Goal: Task Accomplishment & Management: Complete application form

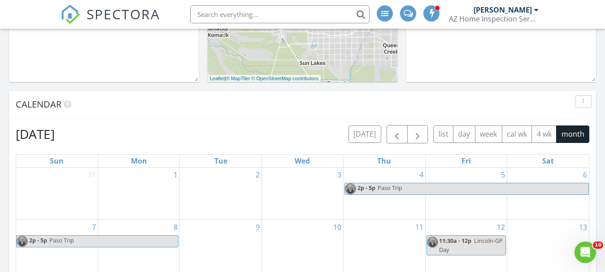
scroll to position [357, 0]
click at [152, 184] on div "1" at bounding box center [138, 193] width 81 height 52
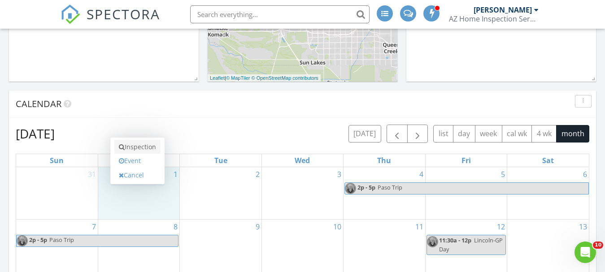
click at [150, 148] on link "Inspection" at bounding box center [137, 147] width 46 height 14
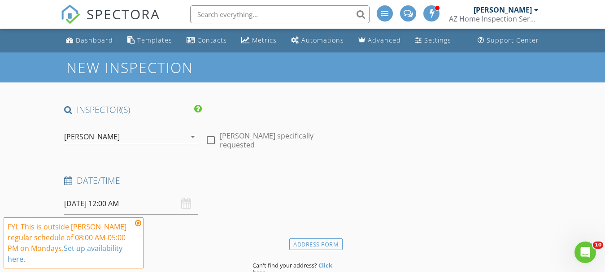
click at [82, 201] on input "[DATE] 12:00 AM" at bounding box center [131, 204] width 134 height 22
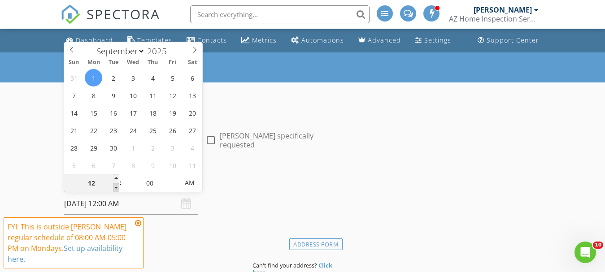
type input "11"
type input "[DATE] 11:00 PM"
click at [116, 188] on span at bounding box center [116, 187] width 6 height 9
type input "10"
click at [116, 188] on span at bounding box center [116, 187] width 6 height 9
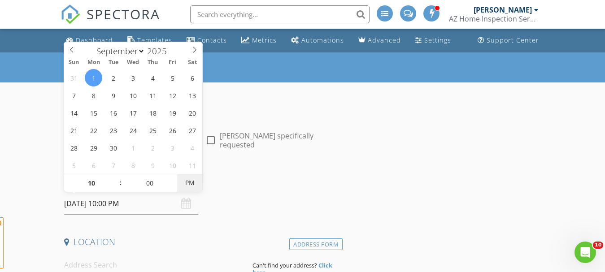
type input "[DATE] 10:00 AM"
click at [189, 183] on span "AM" at bounding box center [189, 183] width 25 height 18
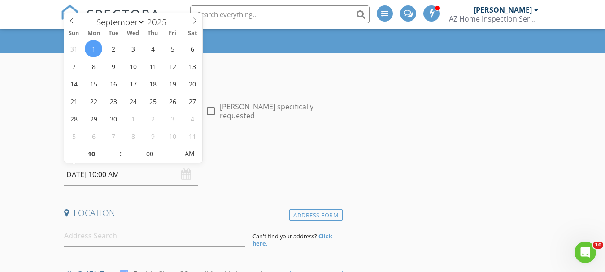
scroll to position [45, 0]
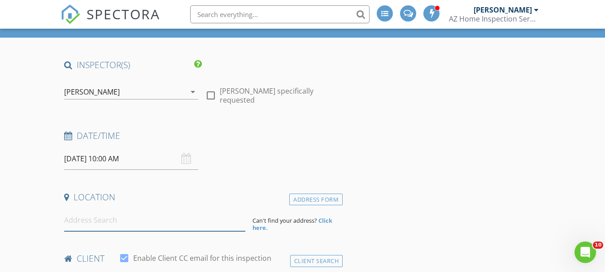
click at [116, 220] on input at bounding box center [154, 221] width 181 height 22
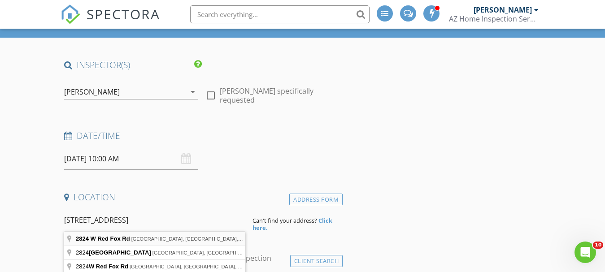
type input "[STREET_ADDRESS]"
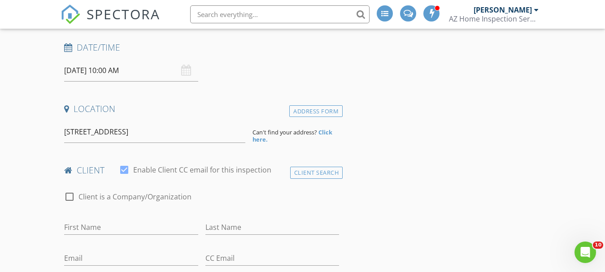
scroll to position [135, 0]
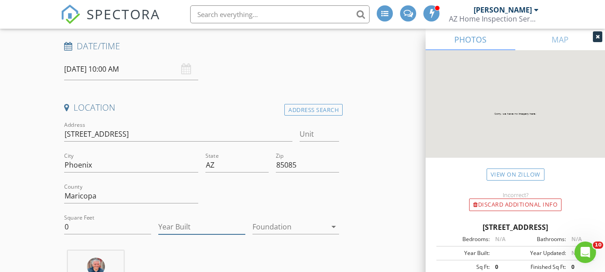
click at [213, 230] on input "Year Built" at bounding box center [201, 227] width 87 height 15
type input "2024"
drag, startPoint x: 76, startPoint y: 224, endPoint x: 27, endPoint y: 231, distance: 49.9
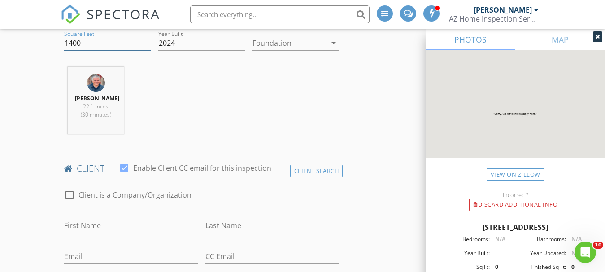
scroll to position [404, 0]
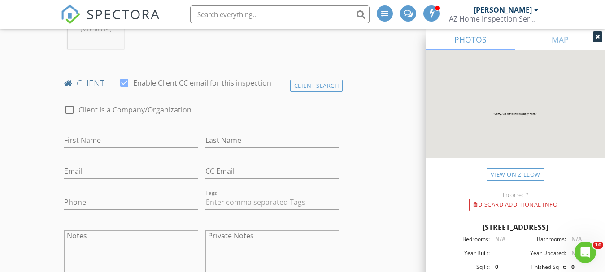
type input "1400"
click at [100, 138] on input "First Name" at bounding box center [131, 140] width 134 height 15
type input "[PERSON_NAME]"
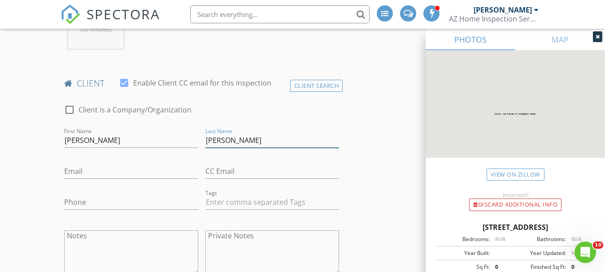
type input "[PERSON_NAME]"
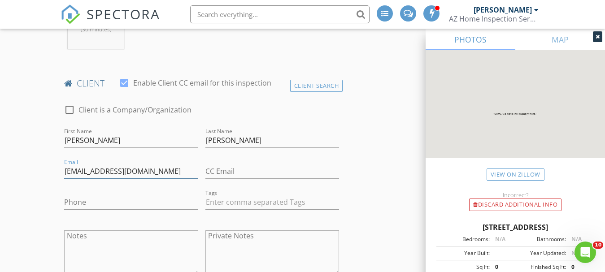
type input "[EMAIL_ADDRESS][DOMAIN_NAME]"
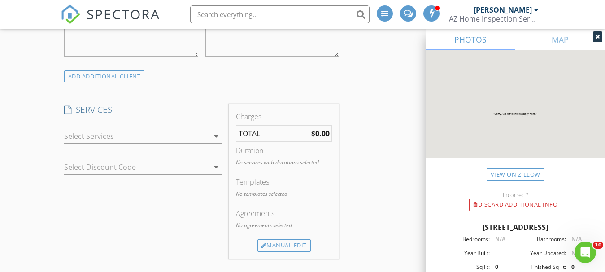
scroll to position [628, 0]
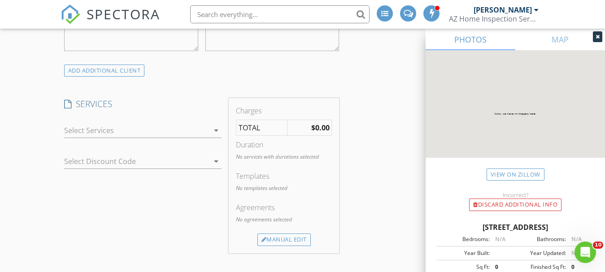
type input "[PHONE_NUMBER]"
click at [107, 131] on div at bounding box center [136, 130] width 145 height 14
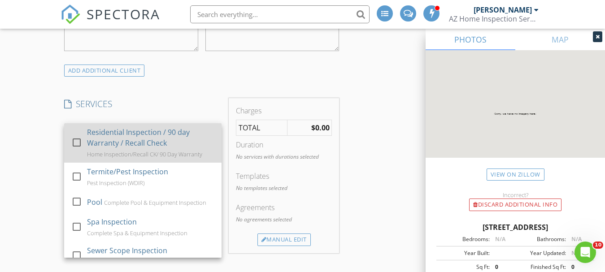
click at [79, 141] on div at bounding box center [76, 142] width 15 height 15
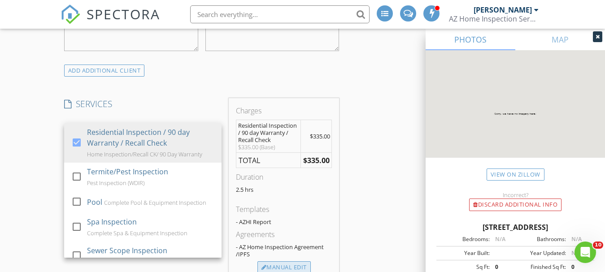
click at [284, 266] on div "Manual Edit" at bounding box center [284, 268] width 53 height 13
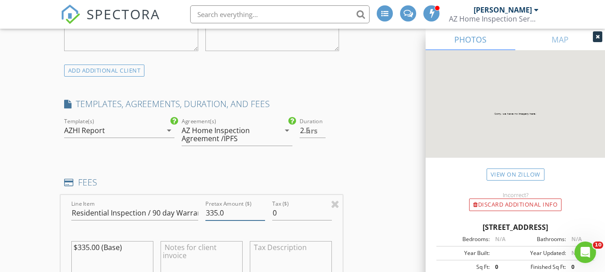
click at [214, 212] on input "335.0" at bounding box center [235, 213] width 60 height 15
type input "395.0"
click at [325, 133] on input "2" at bounding box center [313, 130] width 26 height 15
type input "1.5"
click at [324, 134] on input "1.5" at bounding box center [313, 130] width 26 height 15
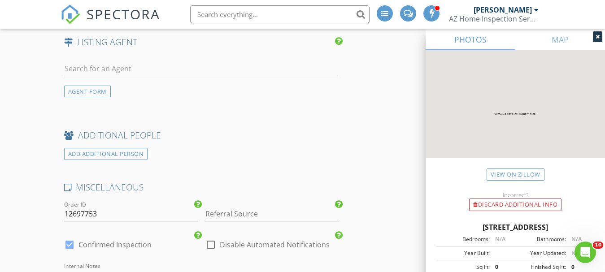
scroll to position [1346, 0]
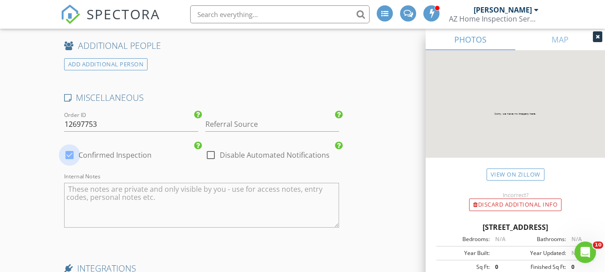
click at [71, 155] on div at bounding box center [69, 155] width 15 height 15
checkbox input "false"
checkbox input "true"
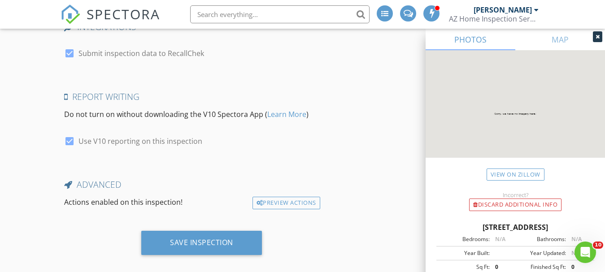
scroll to position [1599, 0]
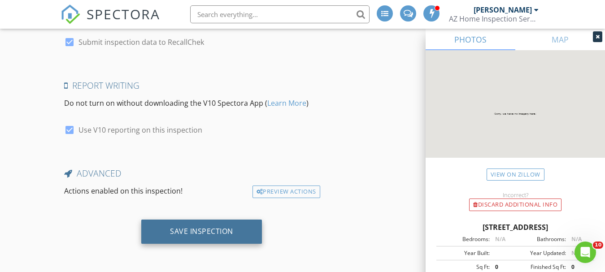
click at [210, 228] on div "Save Inspection" at bounding box center [201, 231] width 63 height 9
